Goal: Use online tool/utility: Utilize a website feature to perform a specific function

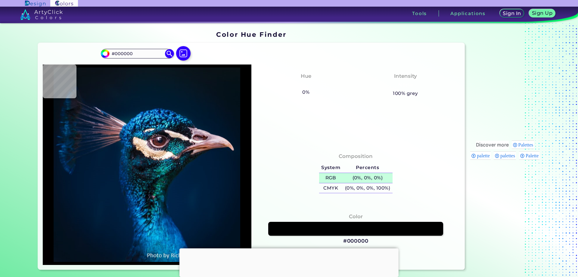
click at [355, 180] on h5 "(0%, 0%, 0%)" at bounding box center [368, 178] width 50 height 10
type input "#011120"
type input "#031323"
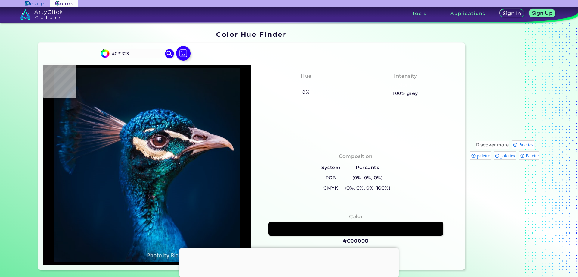
type input "#011526"
type input "#00182a"
type input "#00182A"
type input "#00182c"
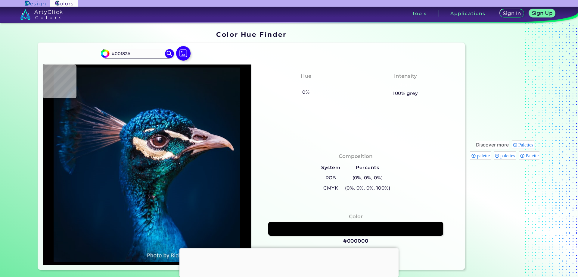
type input "#00182C"
type input "#00192d"
type input "#00192D"
type input "#001a2e"
type input "#001A2E"
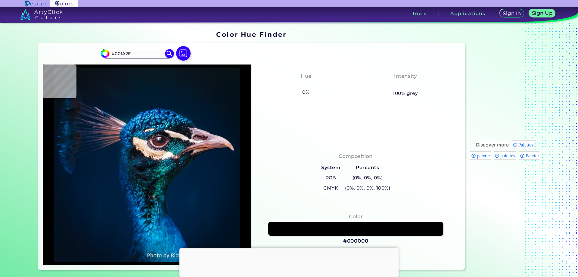
type input "#011a2e"
type input "#011A2E"
type input "#001b30"
type input "#001B30"
type input "#001a2e"
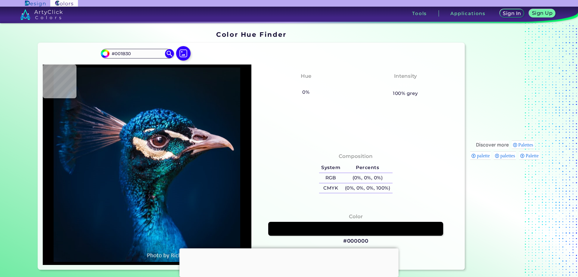
type input "#001A2E"
type input "#011a2e"
type input "#011A2E"
type input "#001b2e"
type input "#001B2E"
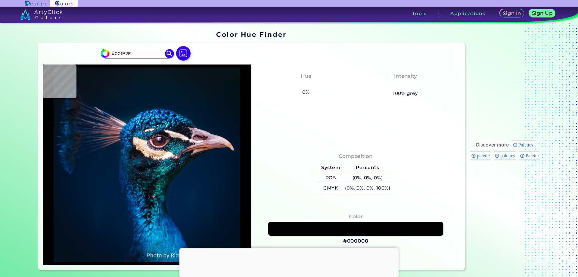
type input "#001b2f"
type input "#001B2F"
type input "#001b30"
type input "#001B30"
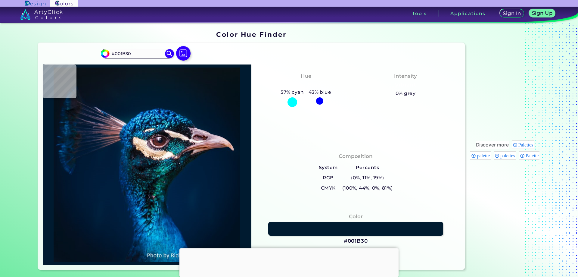
type input "#001a30"
type input "#001A30"
type input "#001a31"
type input "#001A31"
type input "#001b30"
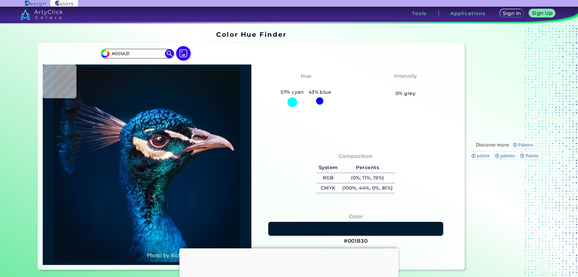
type input "#001B30"
type input "#011c31"
type input "#011C31"
type input "#001c31"
type input "#001C31"
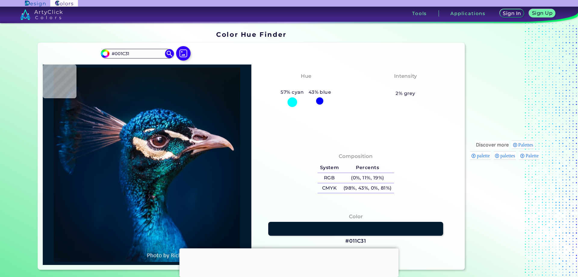
type input "#001c32"
type input "#001C32"
type input "#001b32"
type input "#001B32"
type input "#011b34"
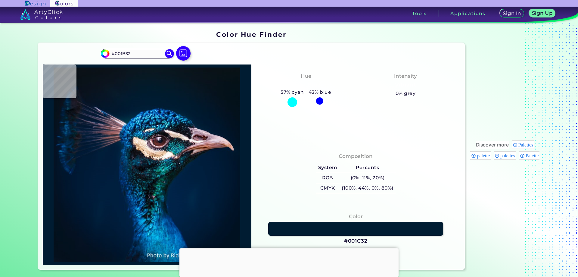
type input "#011B34"
type input "#011d35"
type input "#011D35"
type input "#001d35"
type input "#001D35"
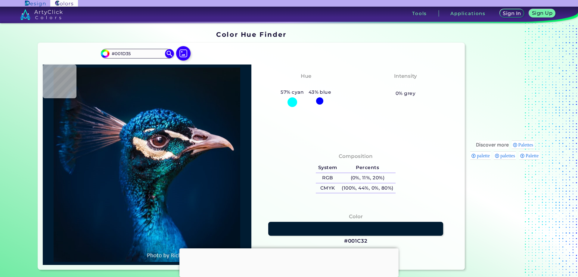
type input "#00203c"
type input "#00203C"
type input "#1c98d8"
type input "#1C98D8"
type input "#0f6ca7"
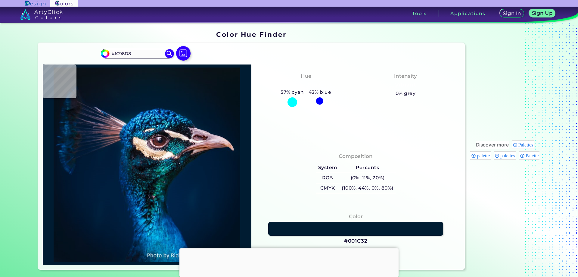
type input "#0F6CA7"
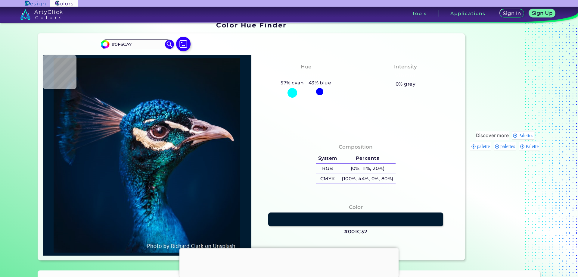
type input "#022f61"
type input "#022F61"
type input "#6b94b6"
type input "#6B94B6"
type input "#535a64"
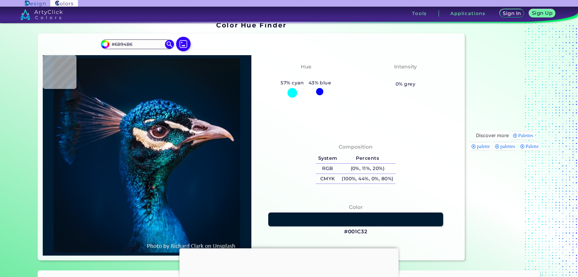
type input "#535A64"
type input "#616274"
type input "#084276"
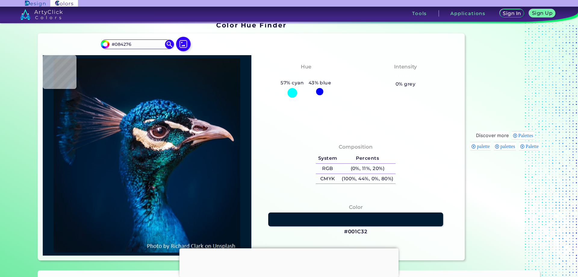
type input "#19637c"
type input "#19637C"
type input "#040913"
type input "#3a2732"
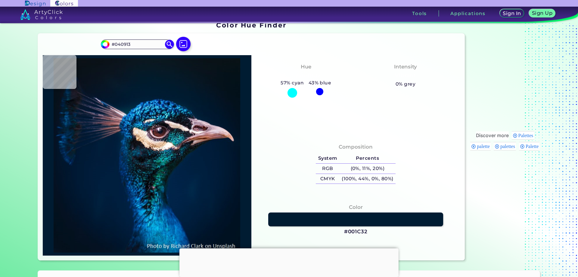
type input "#3A2732"
type input "#543647"
type input "#947a8b"
type input "#947A8B"
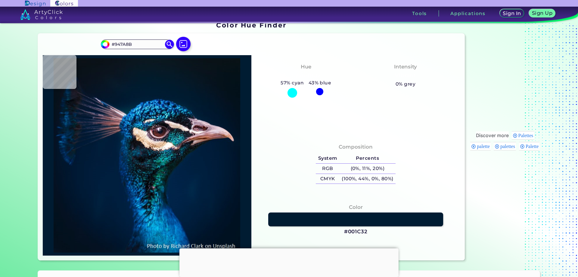
type input "#765c6d"
type input "#765C6D"
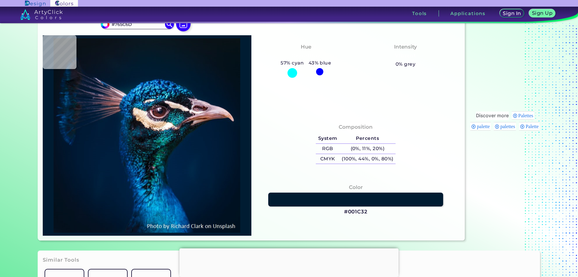
type input "#715466"
type input "#4f3747"
type input "#4F3747"
type input "#897885"
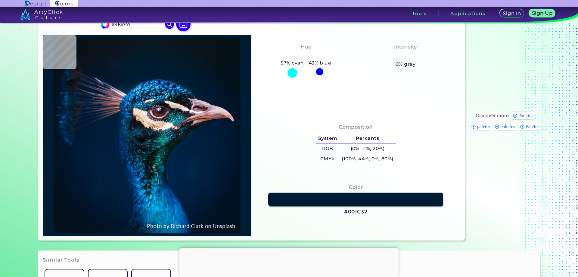
type input "#897885"
type input "#e7d6d9"
type input "#E7D6D9"
type input "#ecdcda"
type input "#ECDCDA"
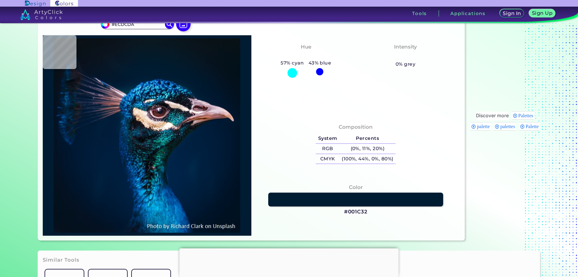
type input "#d9c9c3"
type input "#D9C9C3"
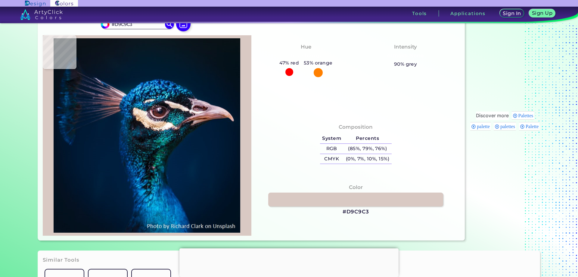
type input "#d7c6c0"
type input "#D7C6C0"
type input "#f5e4e0"
type input "#F5E4E0"
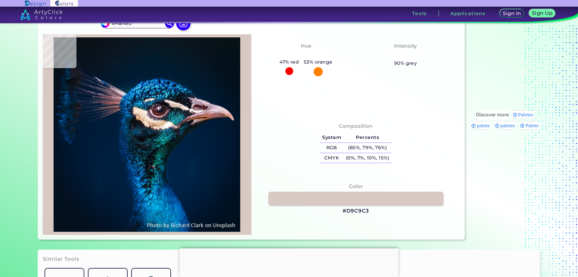
type input "#f2e0dc"
type input "#F2E0DC"
type input "#f2e1da"
type input "#F2E1DA"
type input "#f8e7dd"
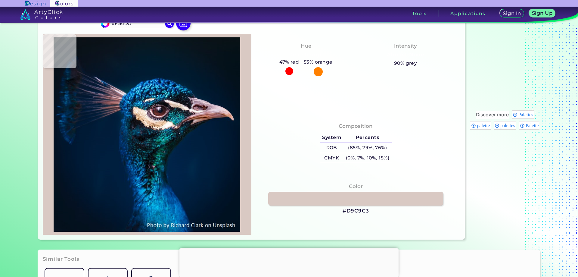
type input "#F8E7DD"
type input "#fbebdb"
type input "#FBEBDB"
type input "#f8e3c8"
type input "#F8E3C8"
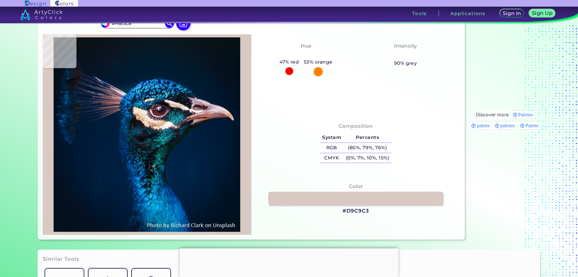
type input "#e3bfa3"
type input "#E3BFA3"
type input "#e5bb9f"
type input "#E5BB9F"
type input "#aa7d5b"
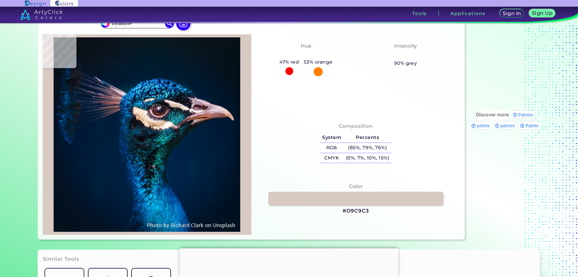
type input "#AA7D5B"
type input "#d7ab8b"
type input "#D7AB8B"
type input "#d6b095"
type input "#D6B095"
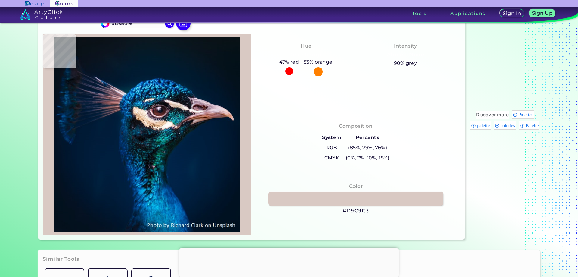
type input "#d3ae95"
type input "#D3AE95"
type input "#cda68c"
type input "#CDA68C"
type input "#c7a085"
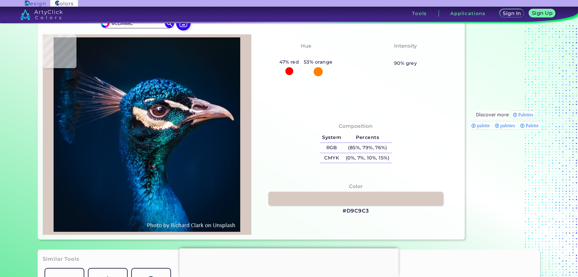
type input "#C7A085"
type input "#b48e73"
type input "#B48E73"
type input "#a07e64"
type input "#A07E64"
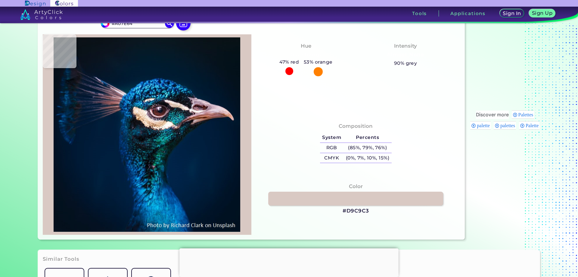
type input "#3f2a1b"
type input "#3F2A1B"
type input "#4b382e"
type input "#4B382E"
type input "#4b3839"
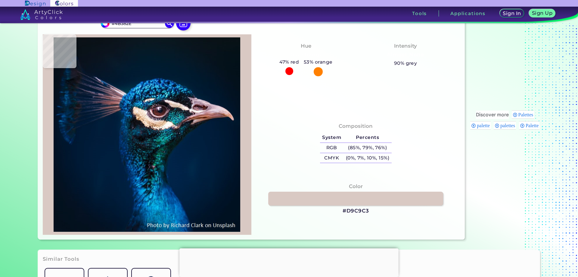
type input "#4B3839"
type input "#241316"
type input "#1a151c"
type input "#1A151C"
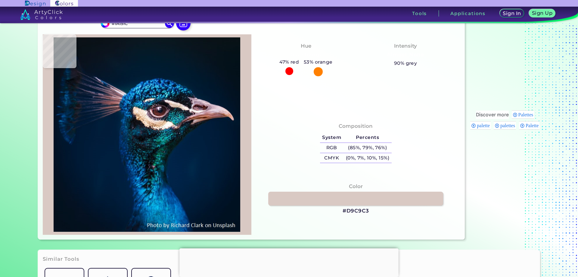
type input "#0a151e"
type input "#0A151E"
type input "#091d24"
type input "#091D24"
type input "#002433"
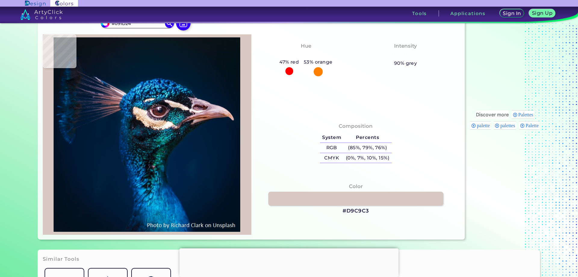
type input "#002433"
type input "#155969"
type input "#084153"
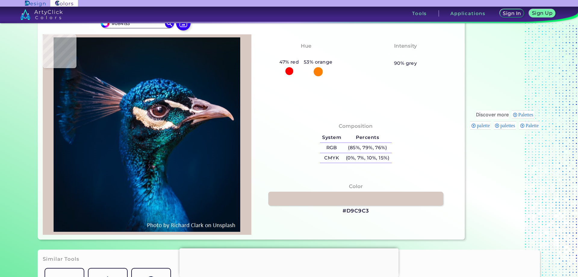
type input "#0e3b53"
type input "#0E3B53"
type input "#023346"
type input "#0d2537"
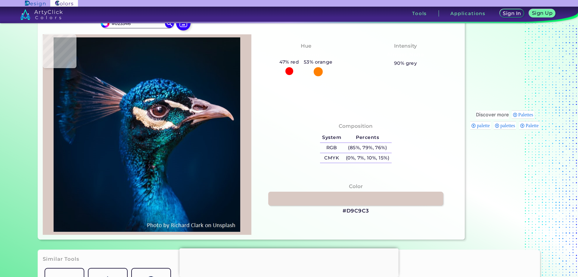
type input "#0D2537"
type input "#08111a"
type input "#08111A"
type input "#030b15"
type input "#030B15"
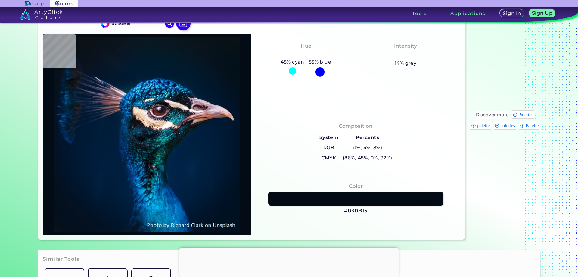
type input "#08121a"
type input "#08121A"
type input "#090911"
type input "#000811"
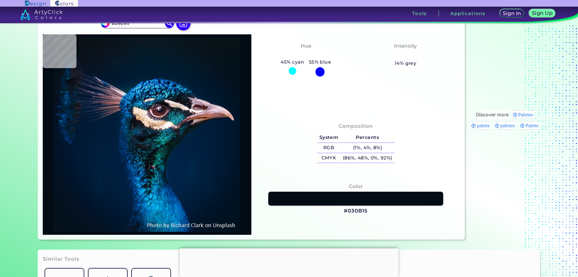
type input "#000811"
type input "#234449"
type input "#244f57"
type input "#244F57"
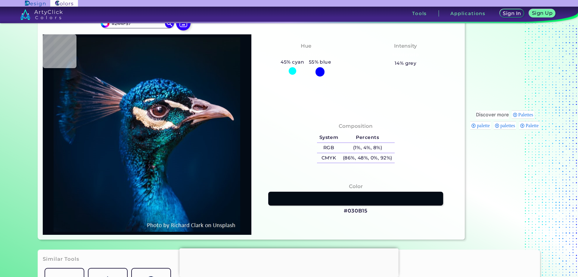
type input "#063540"
type input "#0a3242"
type input "#0A3242"
type input "#093847"
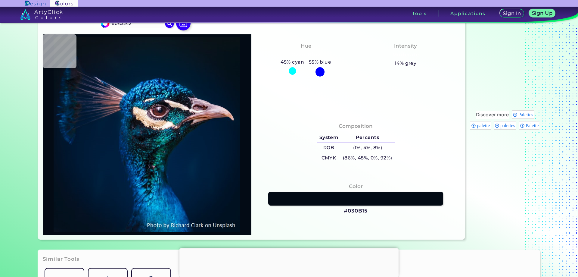
type input "#093847"
type input "#103a45"
type input "#103A45"
type input "#1c3c4a"
type input "#1C3C4A"
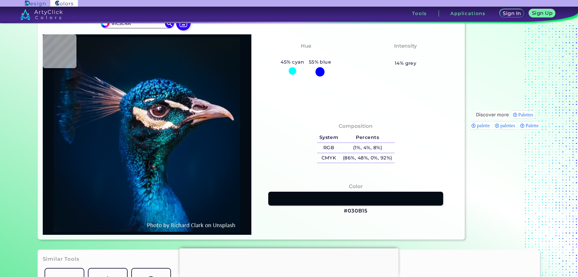
type input "#1f3e48"
type input "#1F3E48"
type input "#133539"
type input "#163239"
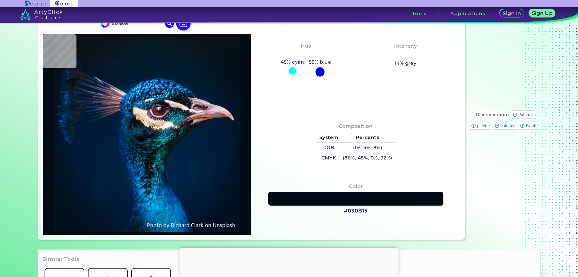
type input "#163239"
type input "#0e2530"
type input "#0E2530"
type input "#162733"
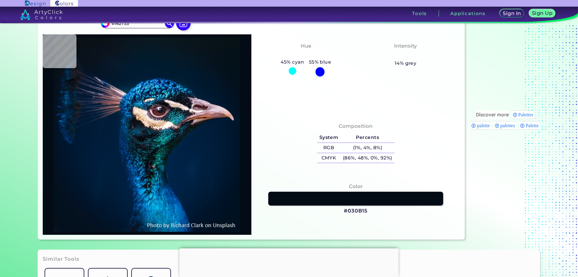
type input "#091b2a"
type input "#091B2A"
type input "#021929"
type input "#134347"
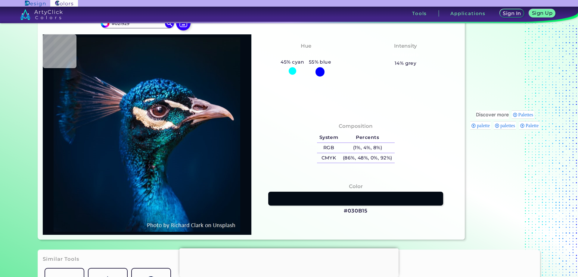
type input "#134347"
type input "#012730"
type input "#012d3b"
type input "#012D3B"
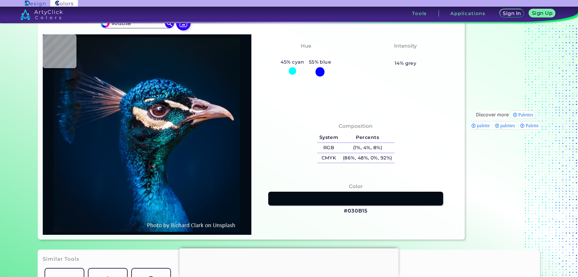
type input "#154e57"
type input "#154E57"
type input "#013d42"
type input "#013D42"
type input "#024547"
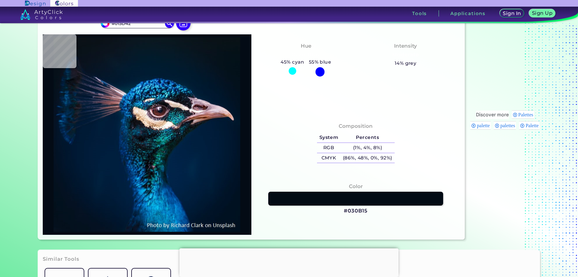
type input "#024547"
type input "#0d5557"
type input "#0D5557"
